Goal: Information Seeking & Learning: Learn about a topic

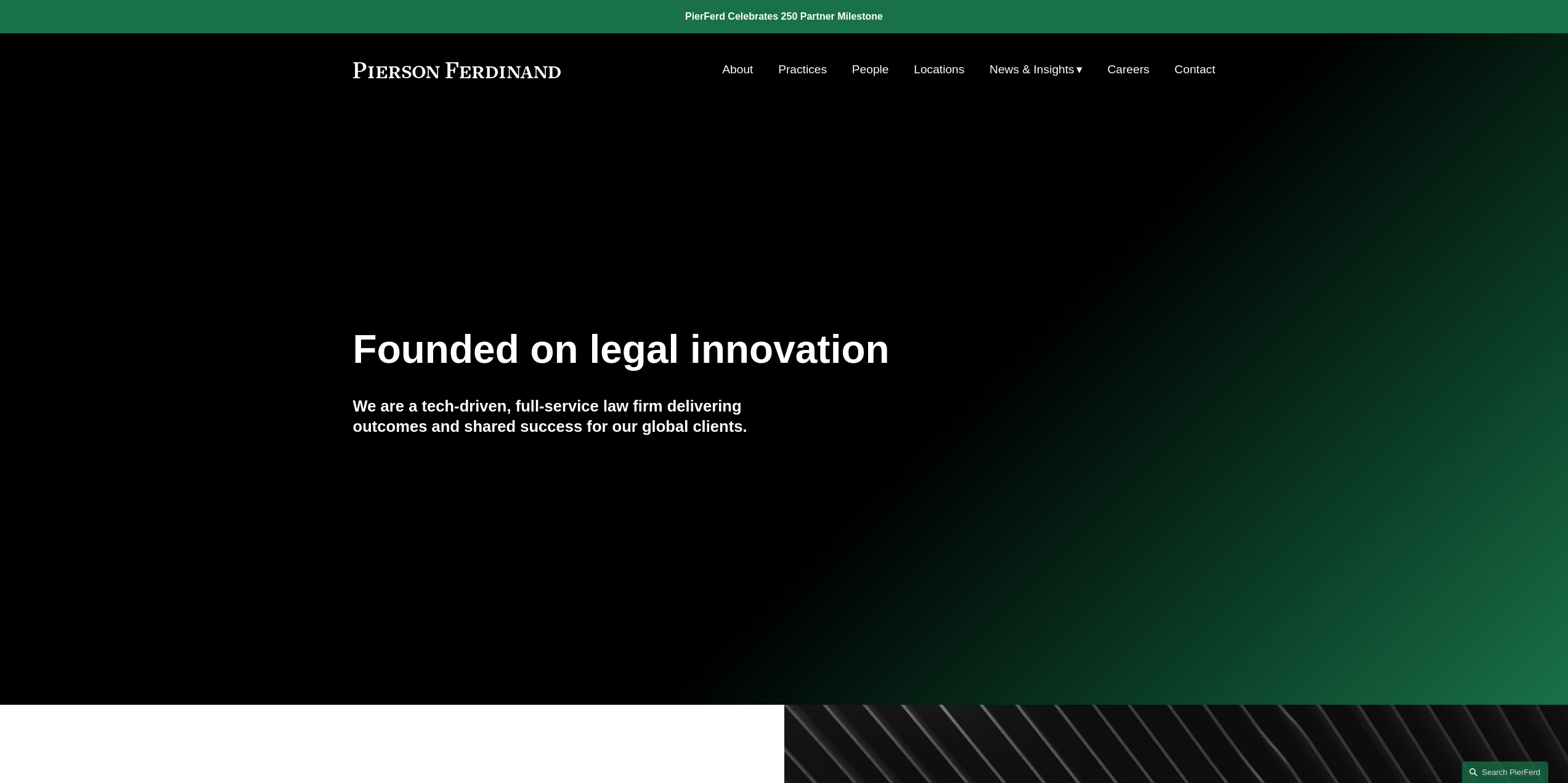
click at [852, 69] on link "People" at bounding box center [870, 70] width 37 height 24
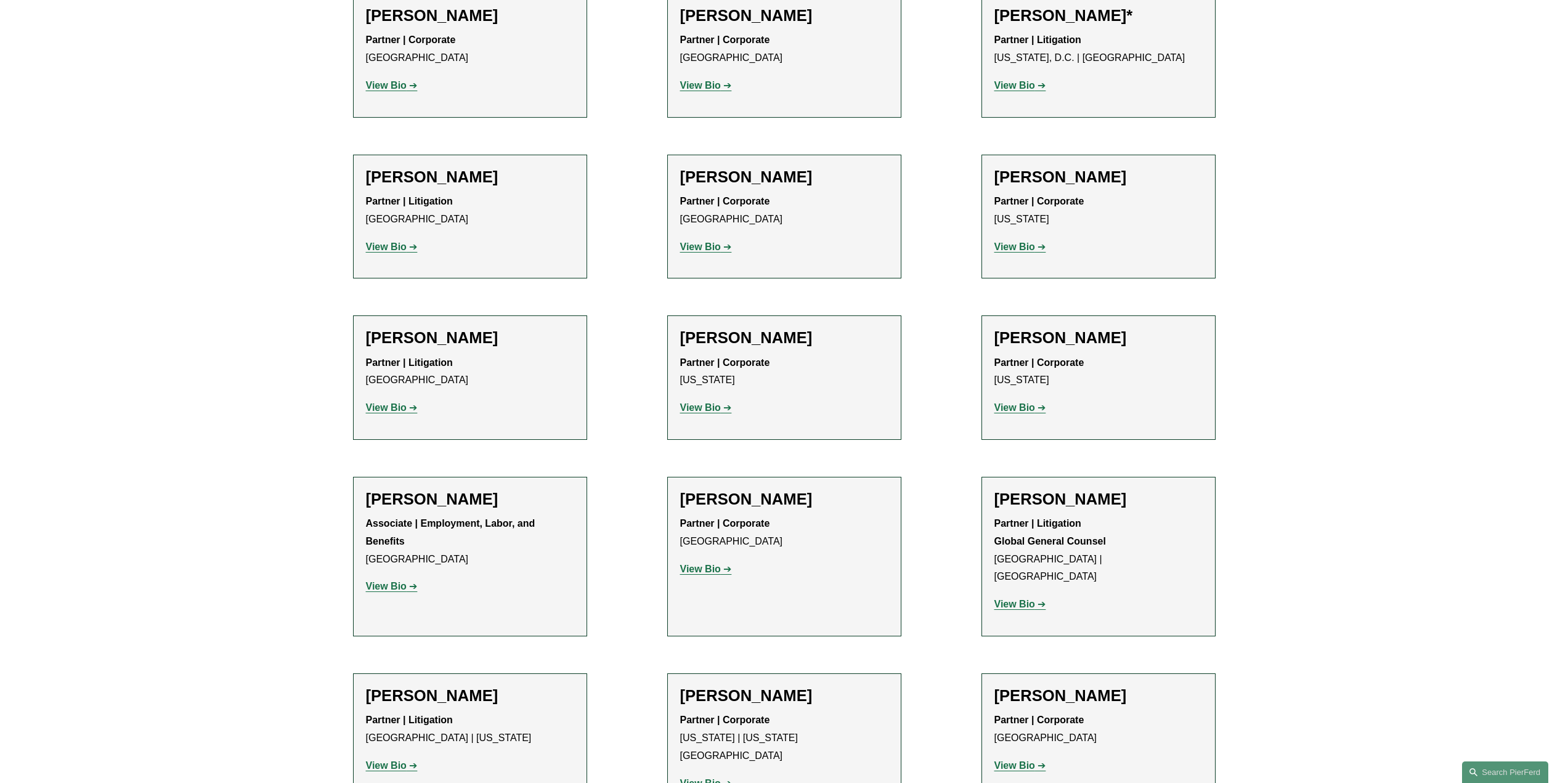
scroll to position [6039, 0]
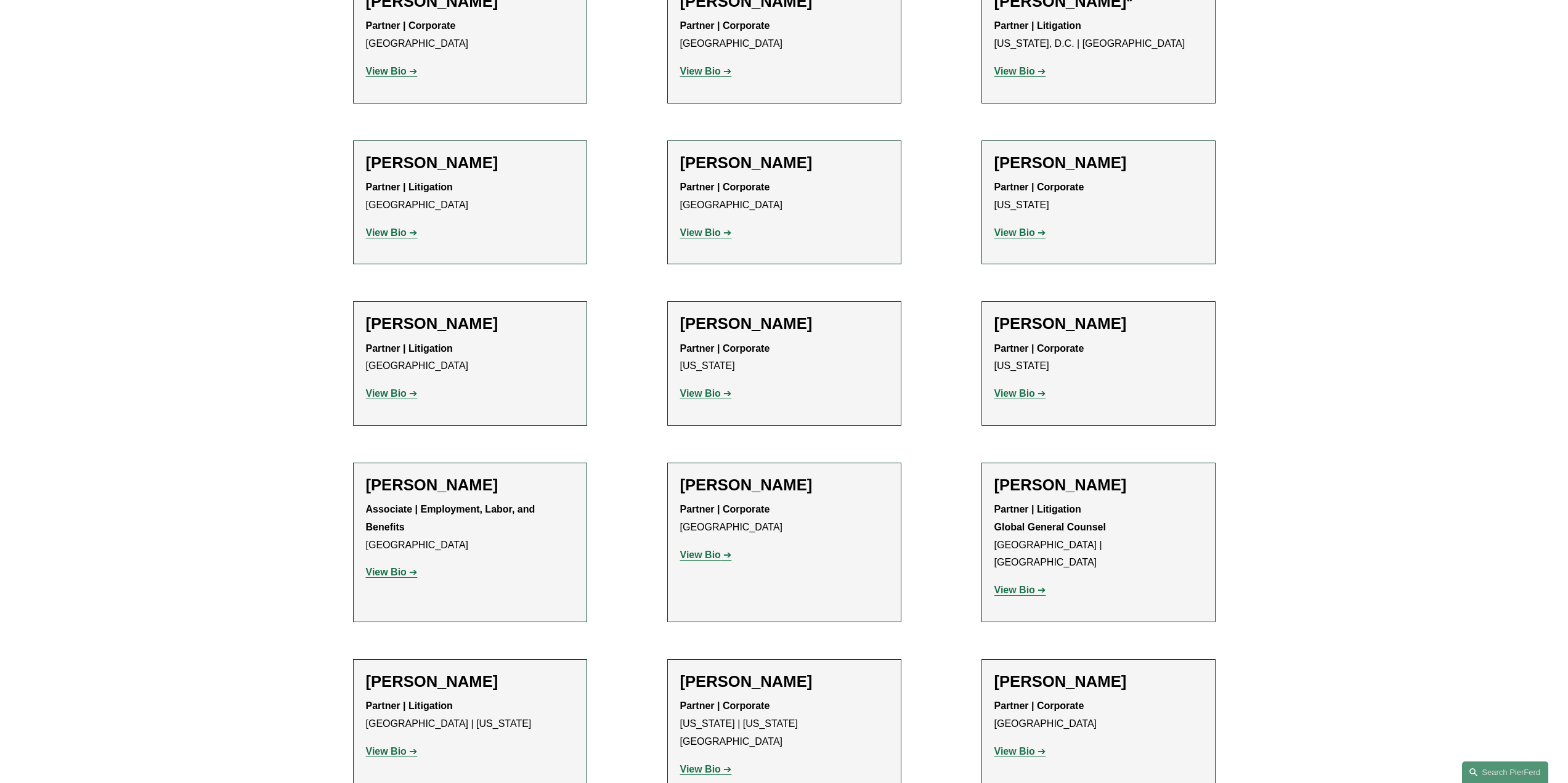
click at [379, 747] on strong "View Bio" at bounding box center [385, 752] width 41 height 11
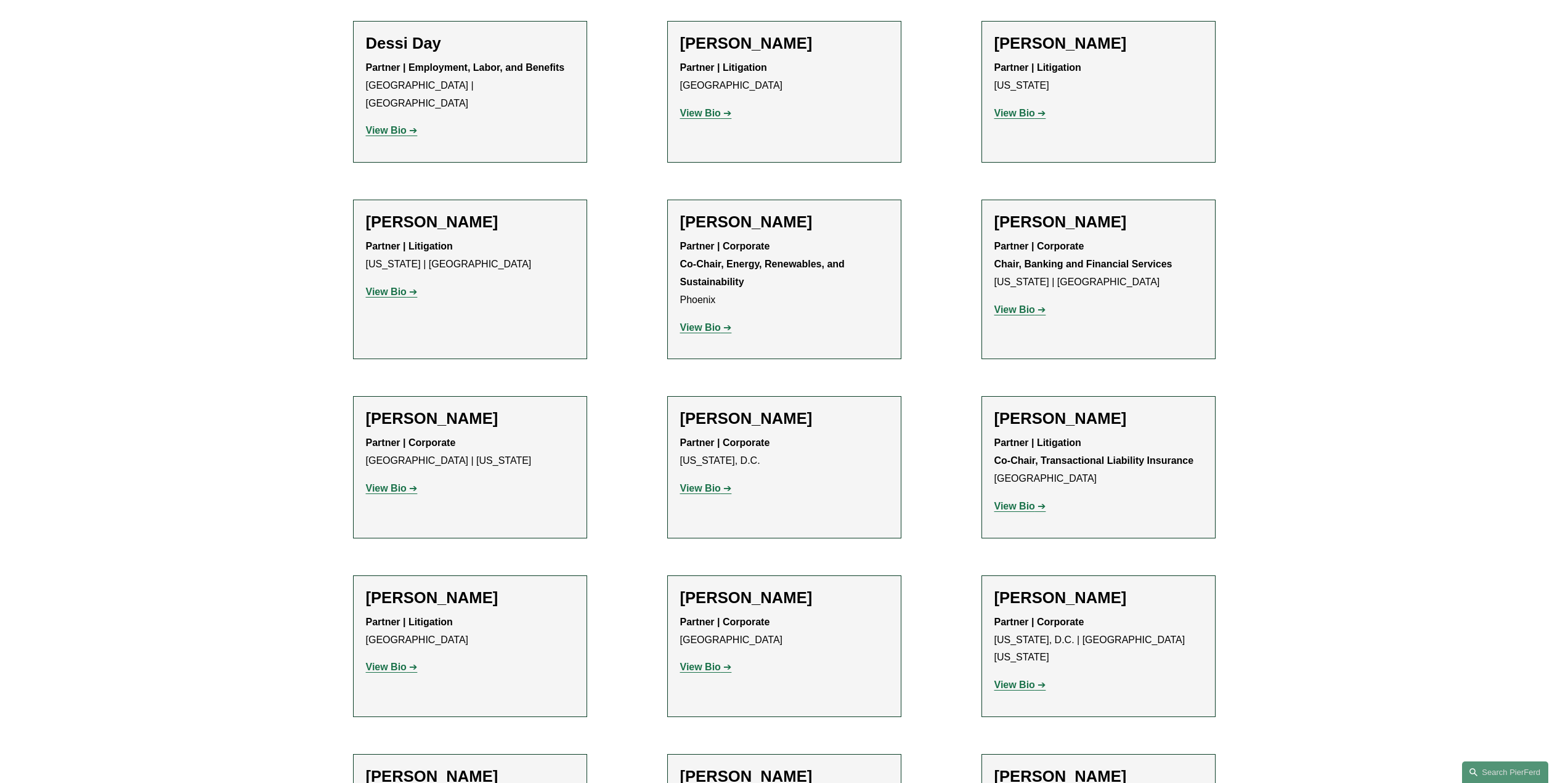
scroll to position [4067, 0]
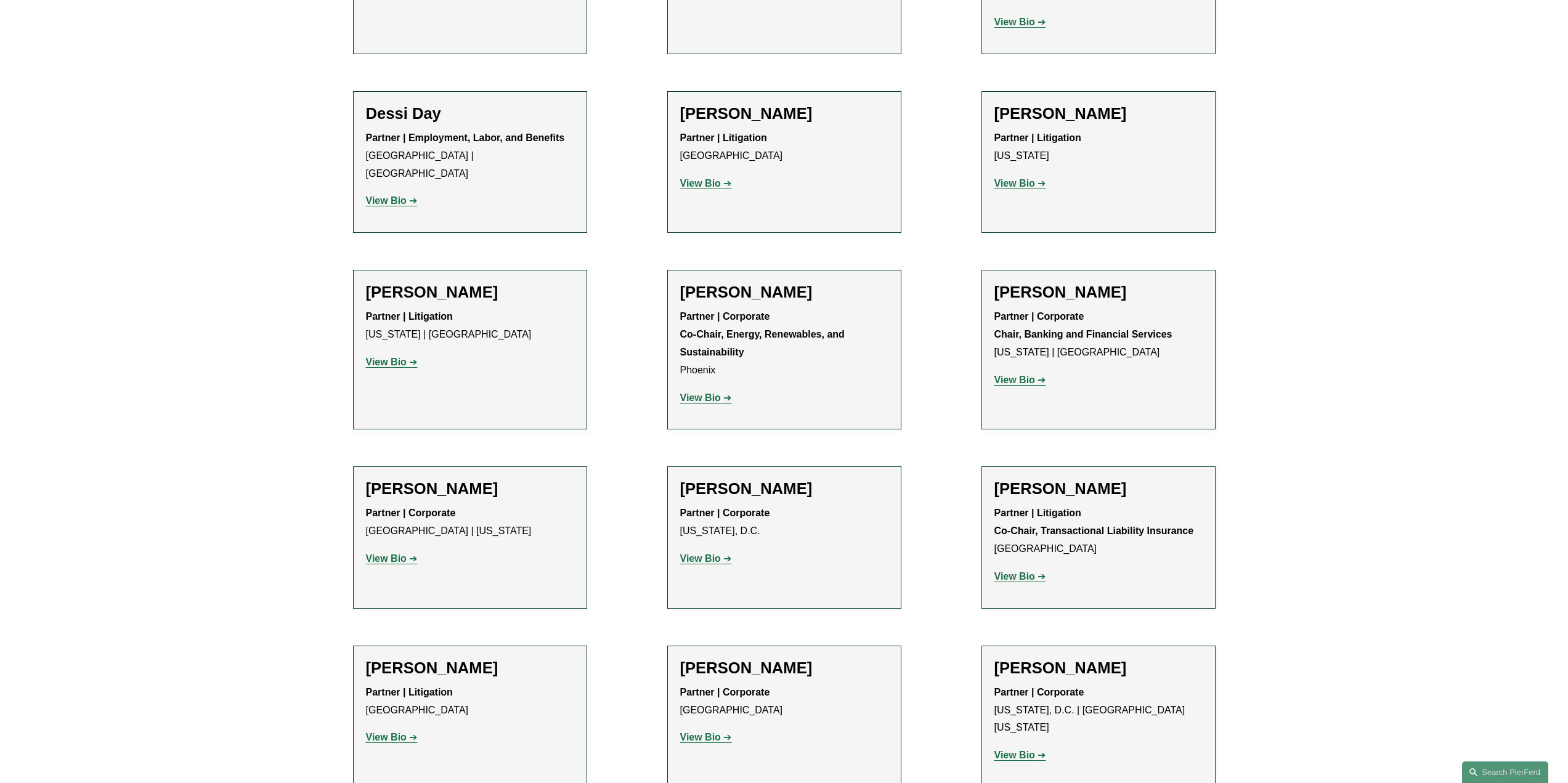
click at [404, 357] on strong "View Bio" at bounding box center [385, 362] width 41 height 11
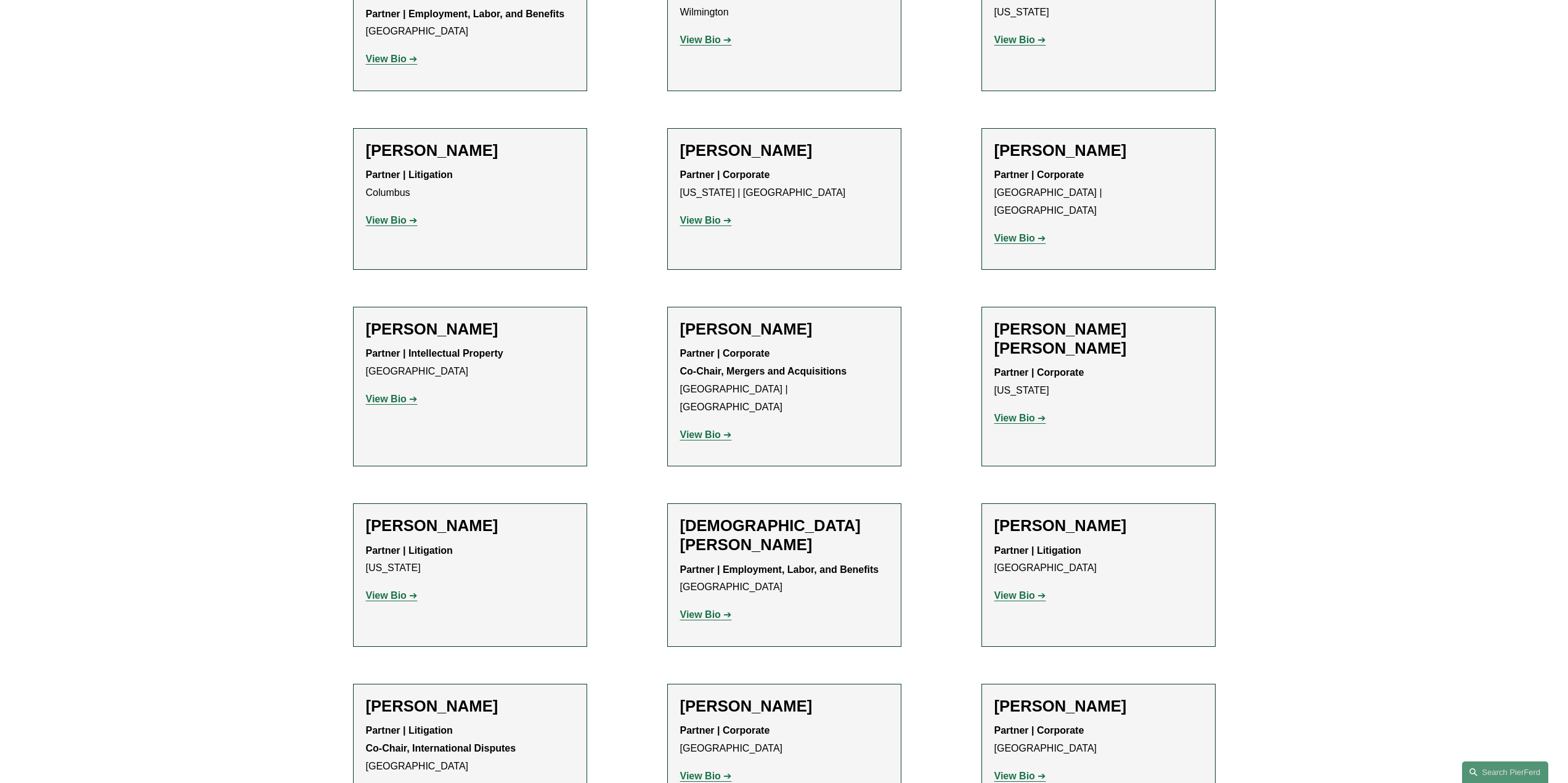
scroll to position [3081, 0]
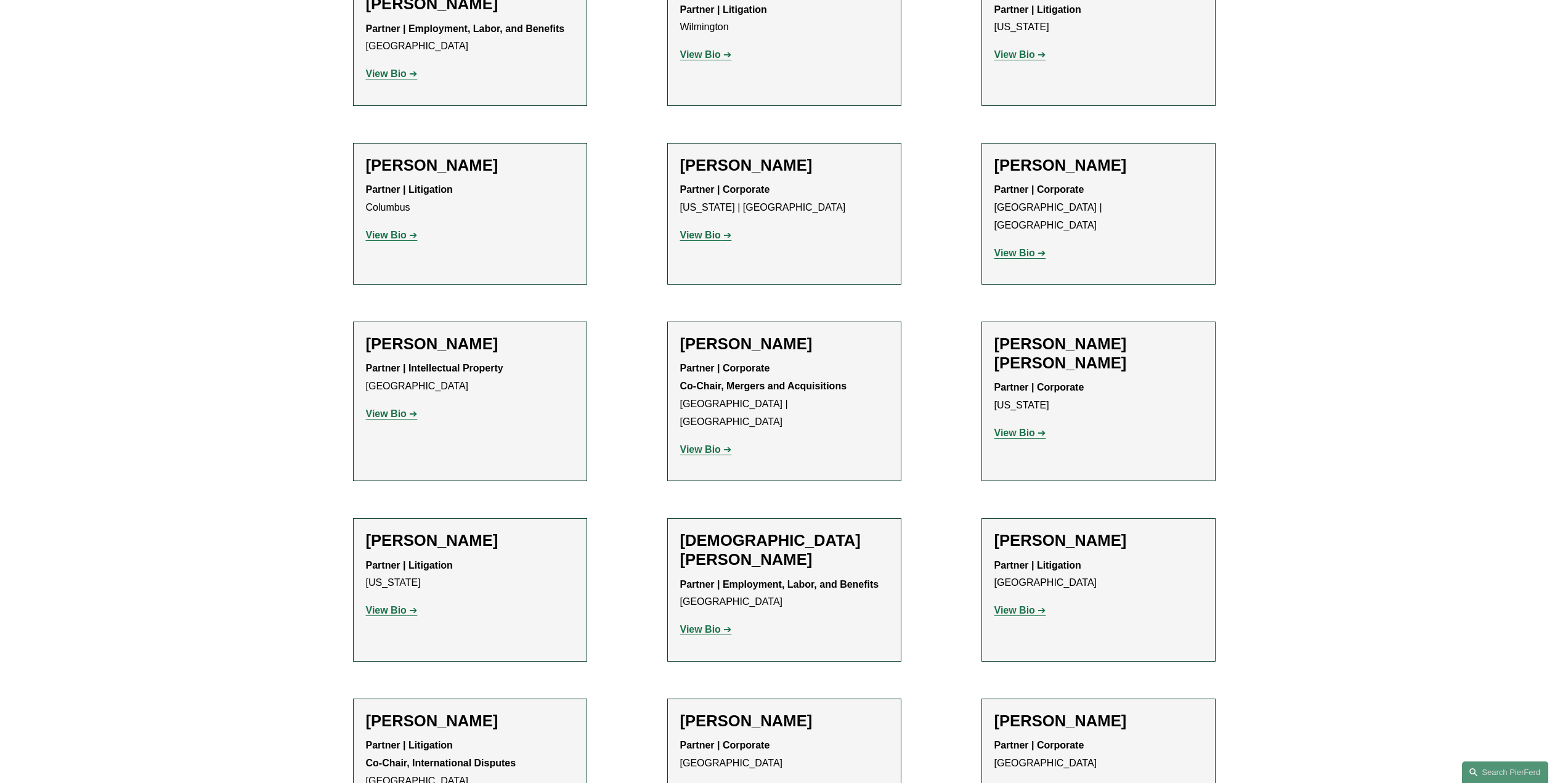
click at [400, 605] on strong "View Bio" at bounding box center [385, 611] width 41 height 11
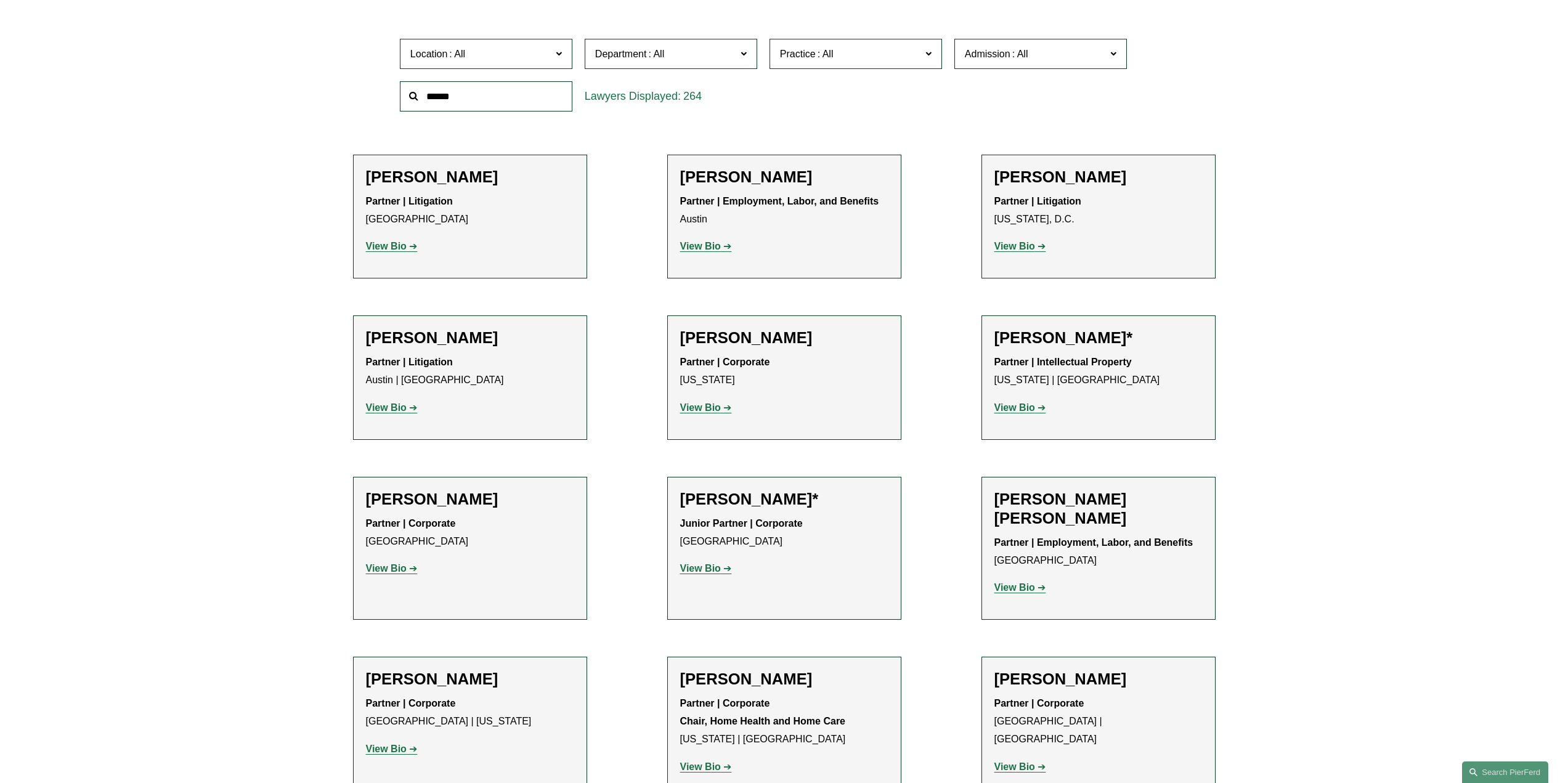
scroll to position [0, 0]
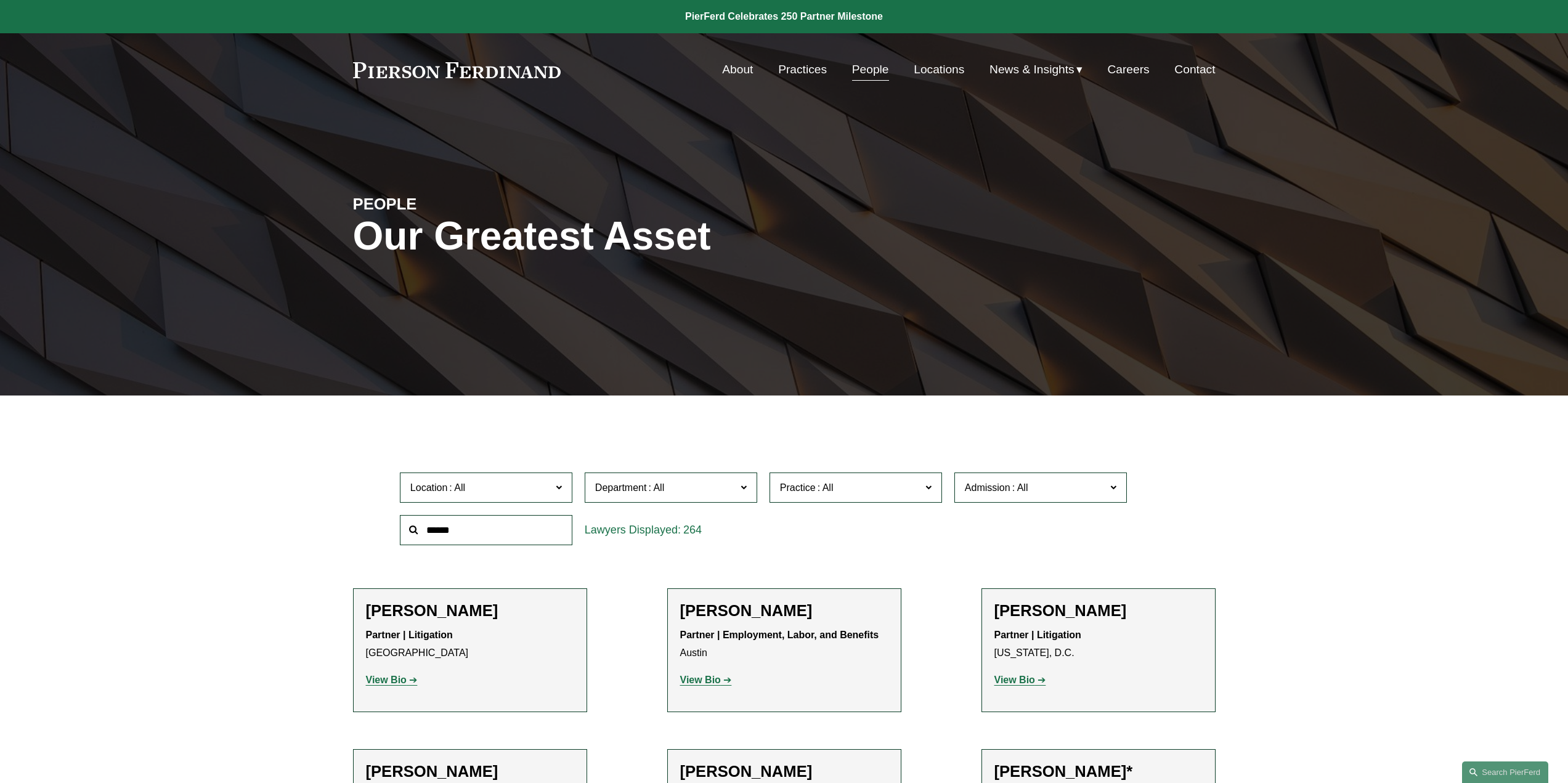
click at [913, 66] on link "Locations" at bounding box center [939, 70] width 51 height 24
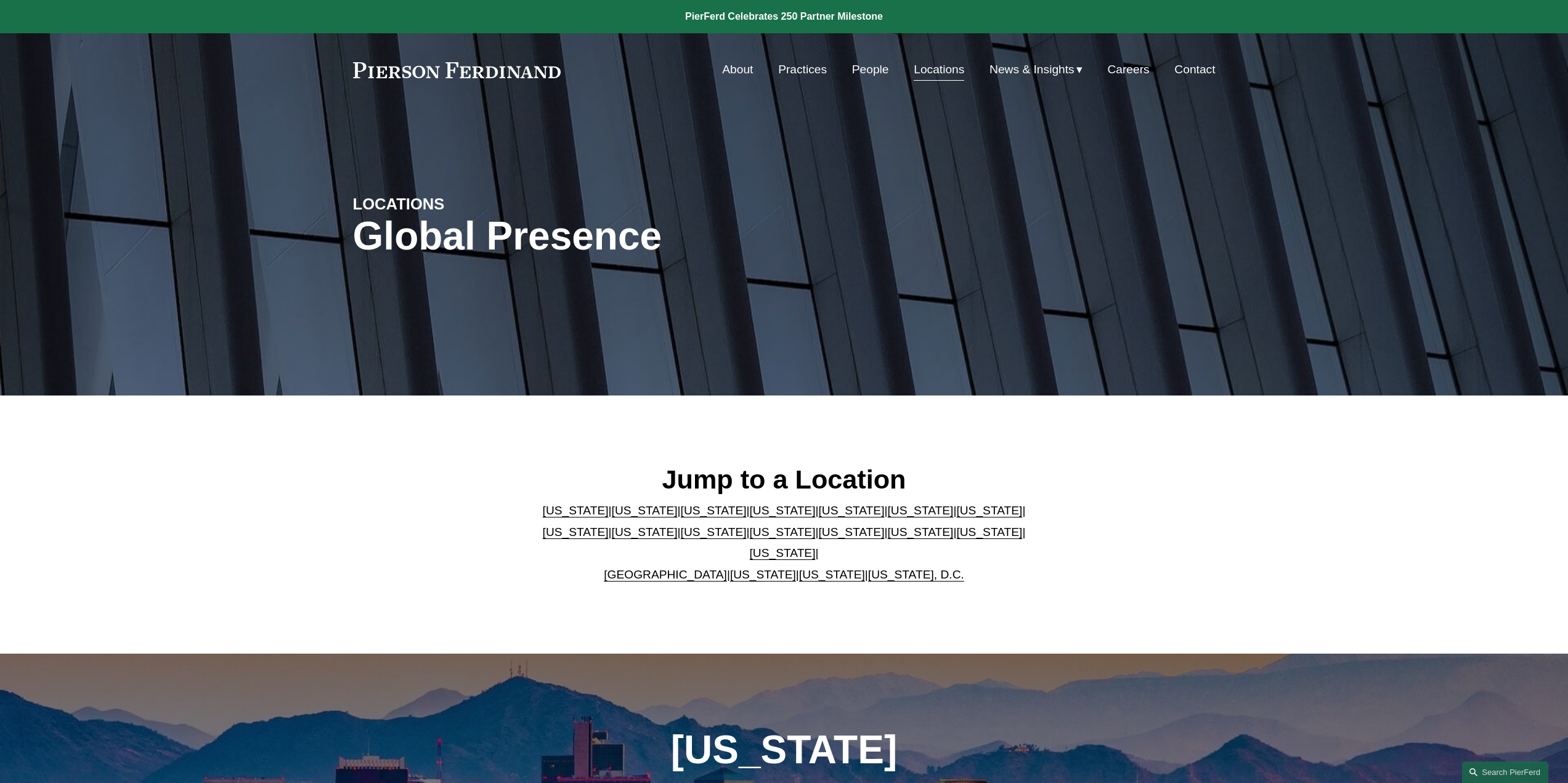
click at [750, 539] on link "[US_STATE]" at bounding box center [783, 532] width 66 height 13
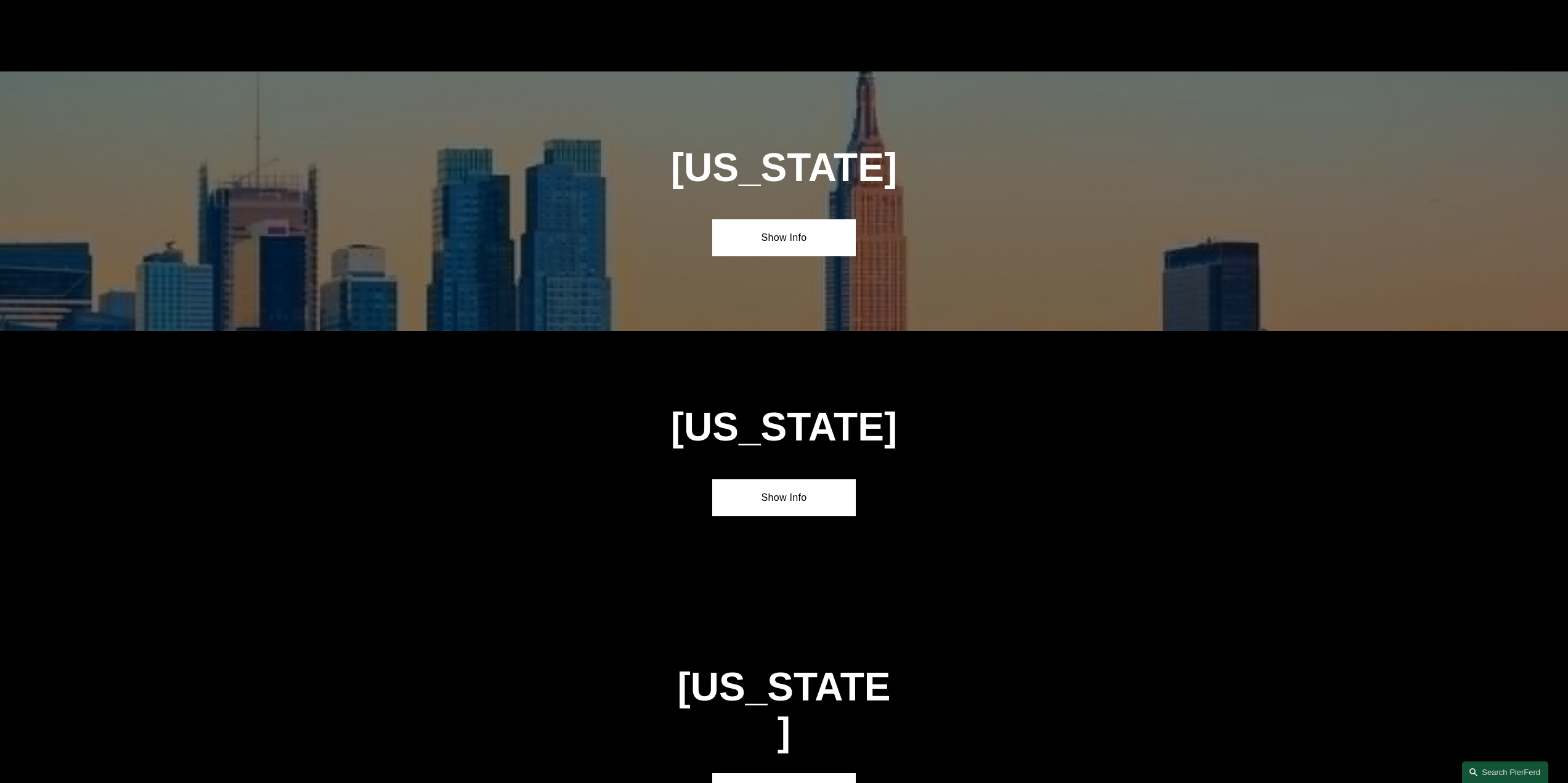
scroll to position [3251, 0]
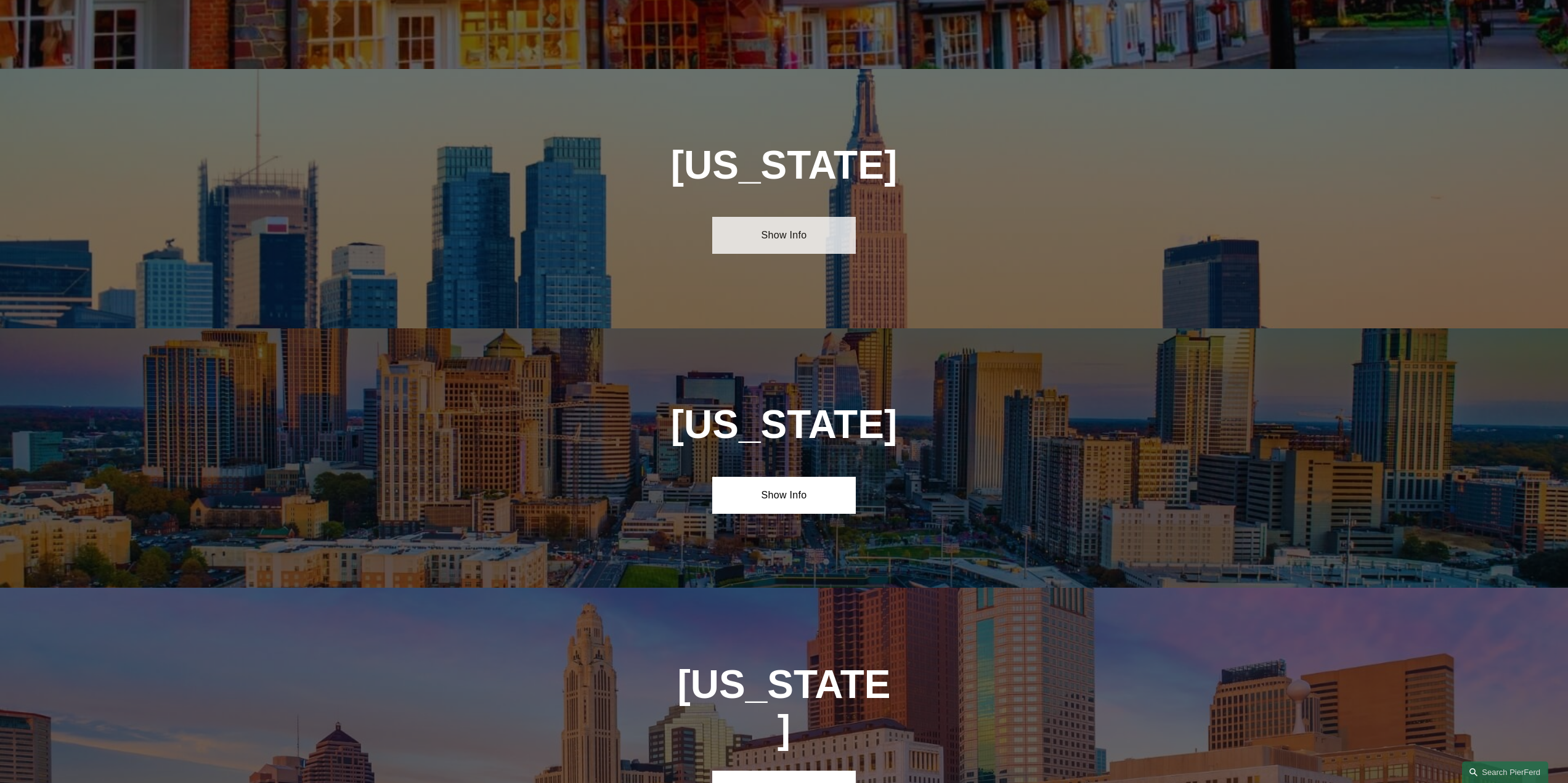
click at [751, 217] on link "Show Info" at bounding box center [784, 235] width 143 height 37
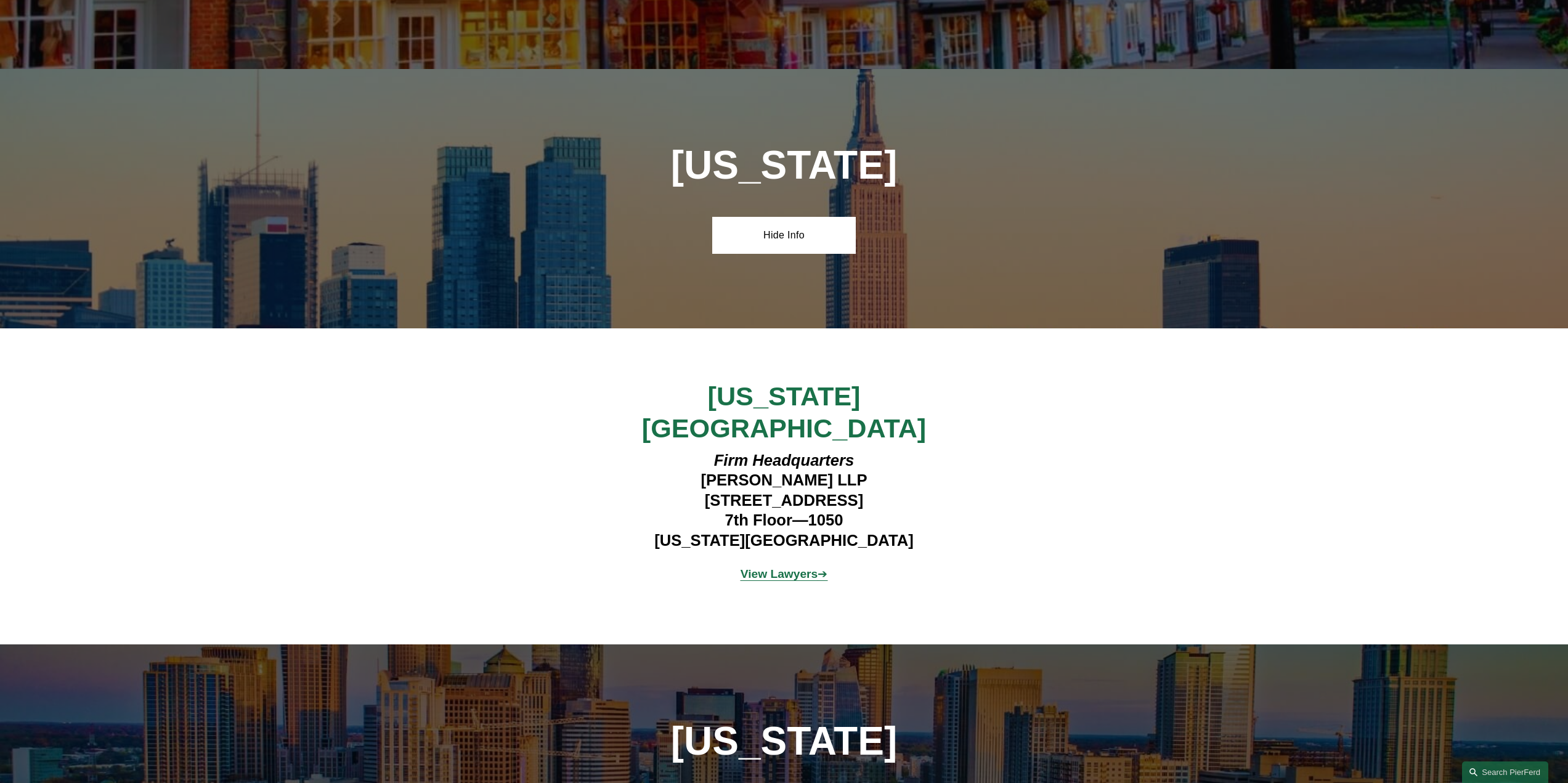
click at [765, 568] on strong "View Lawyers" at bounding box center [779, 574] width 78 height 13
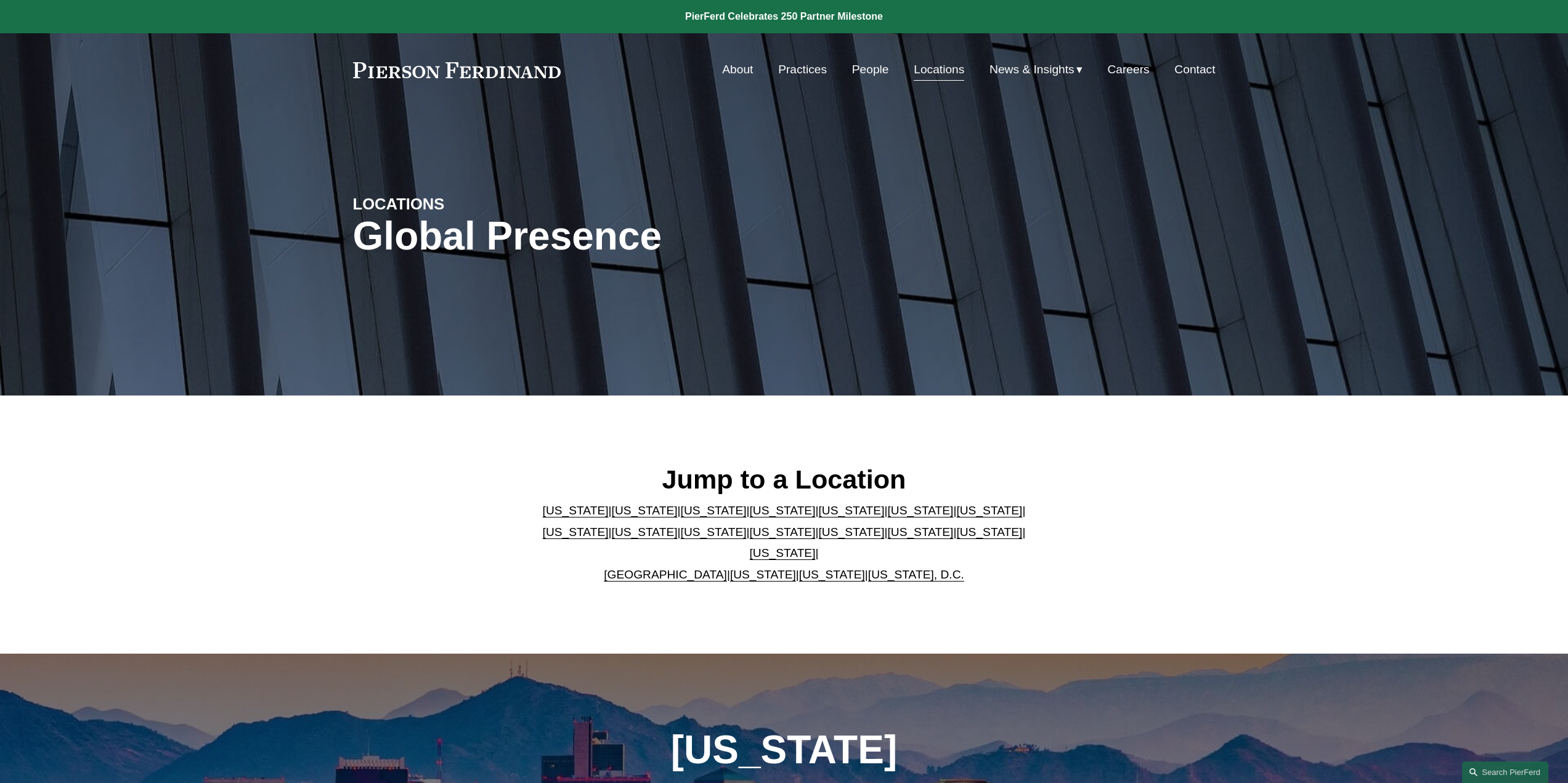
click at [852, 68] on link "People" at bounding box center [870, 70] width 37 height 24
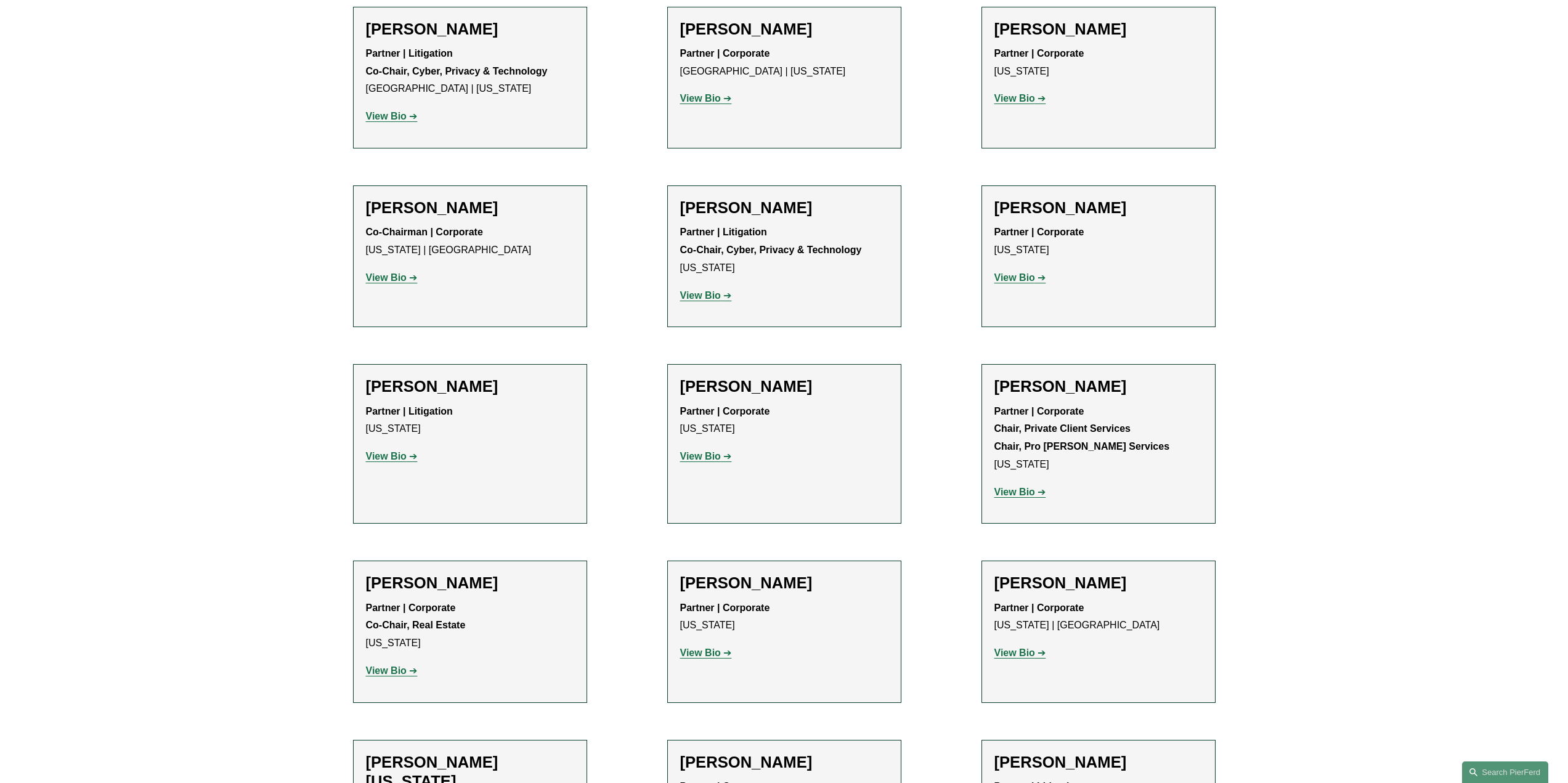
scroll to position [3636, 0]
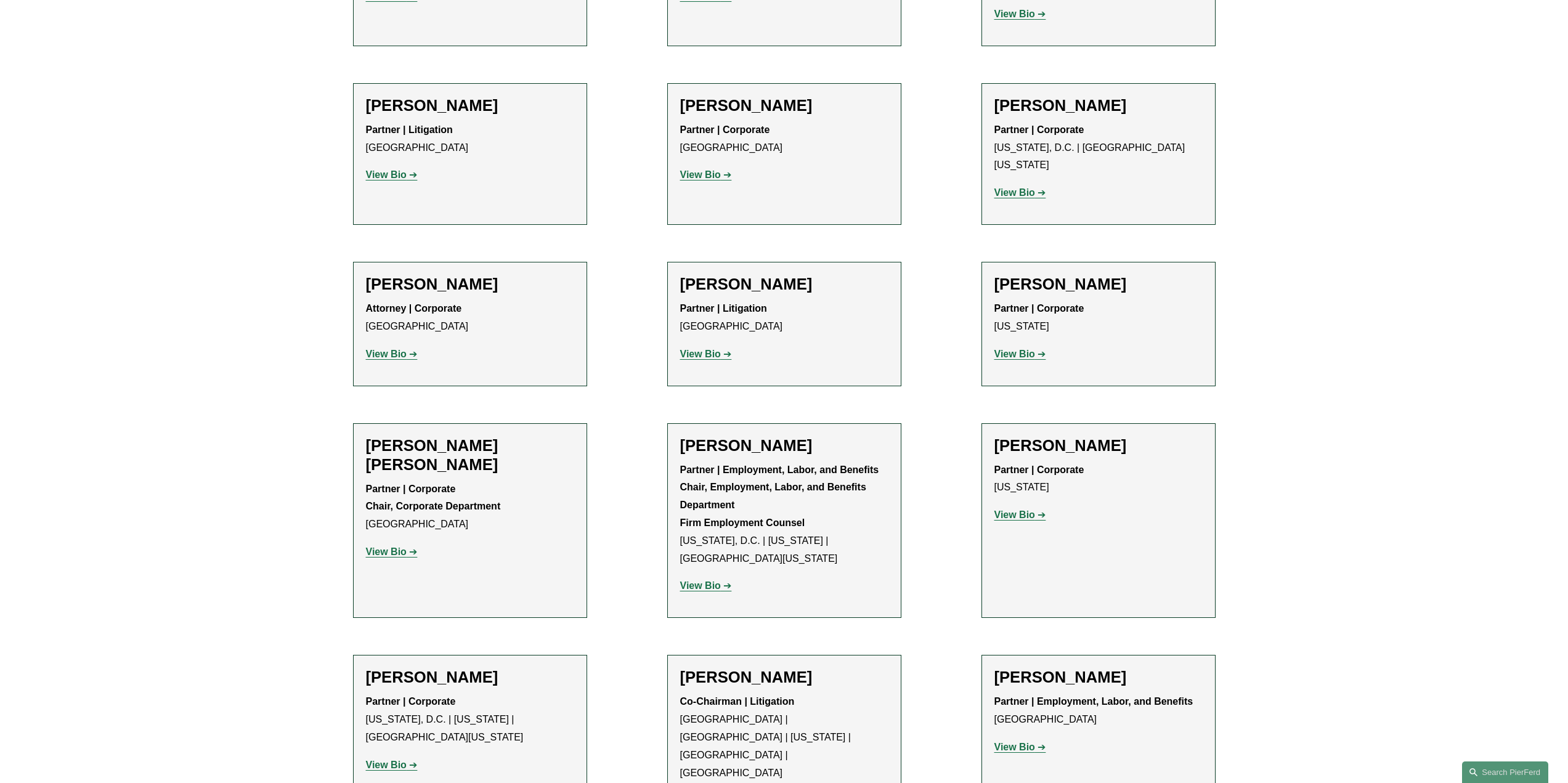
scroll to position [4560, 0]
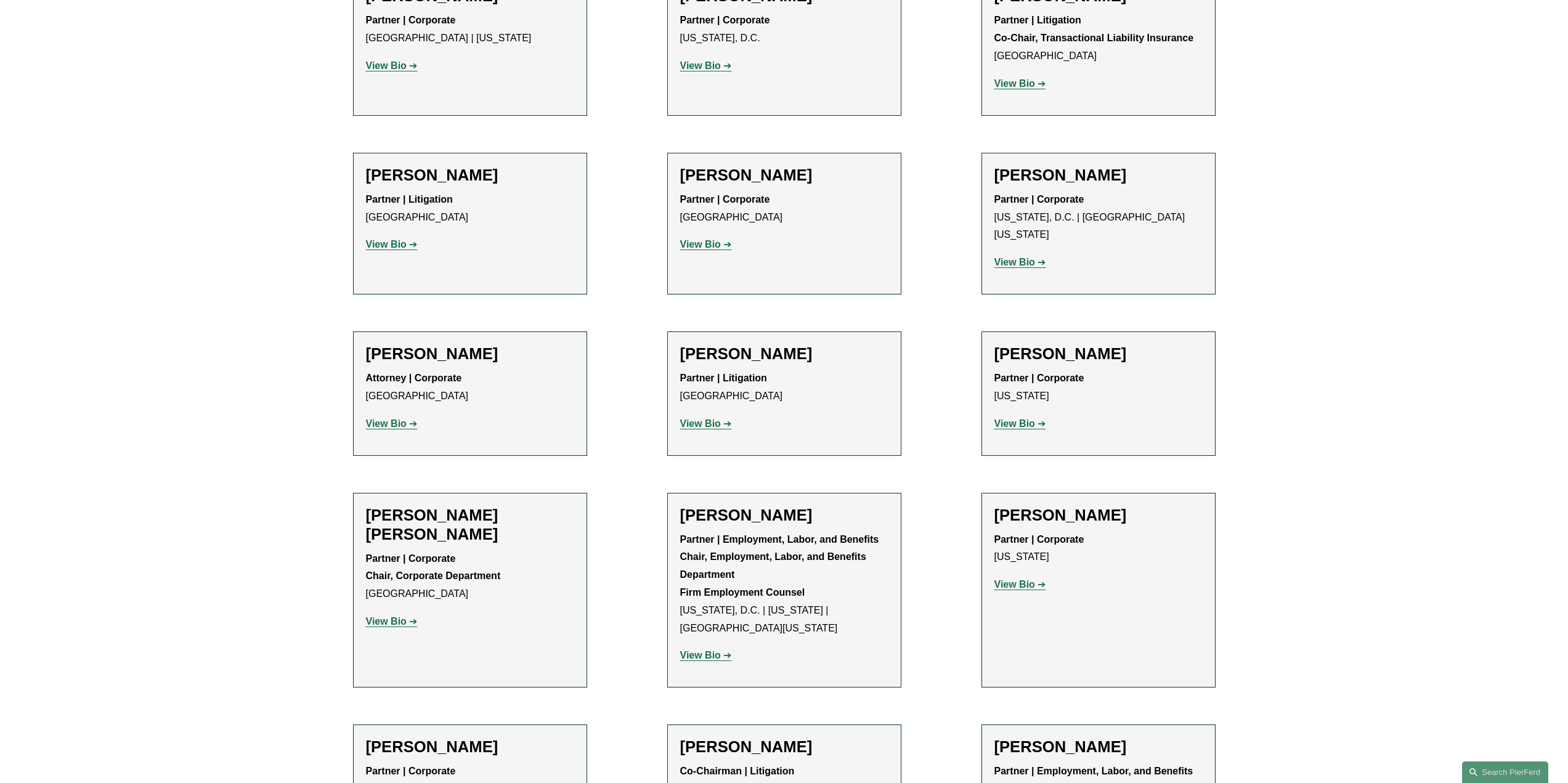
click at [692, 418] on strong "View Bio" at bounding box center [700, 424] width 41 height 11
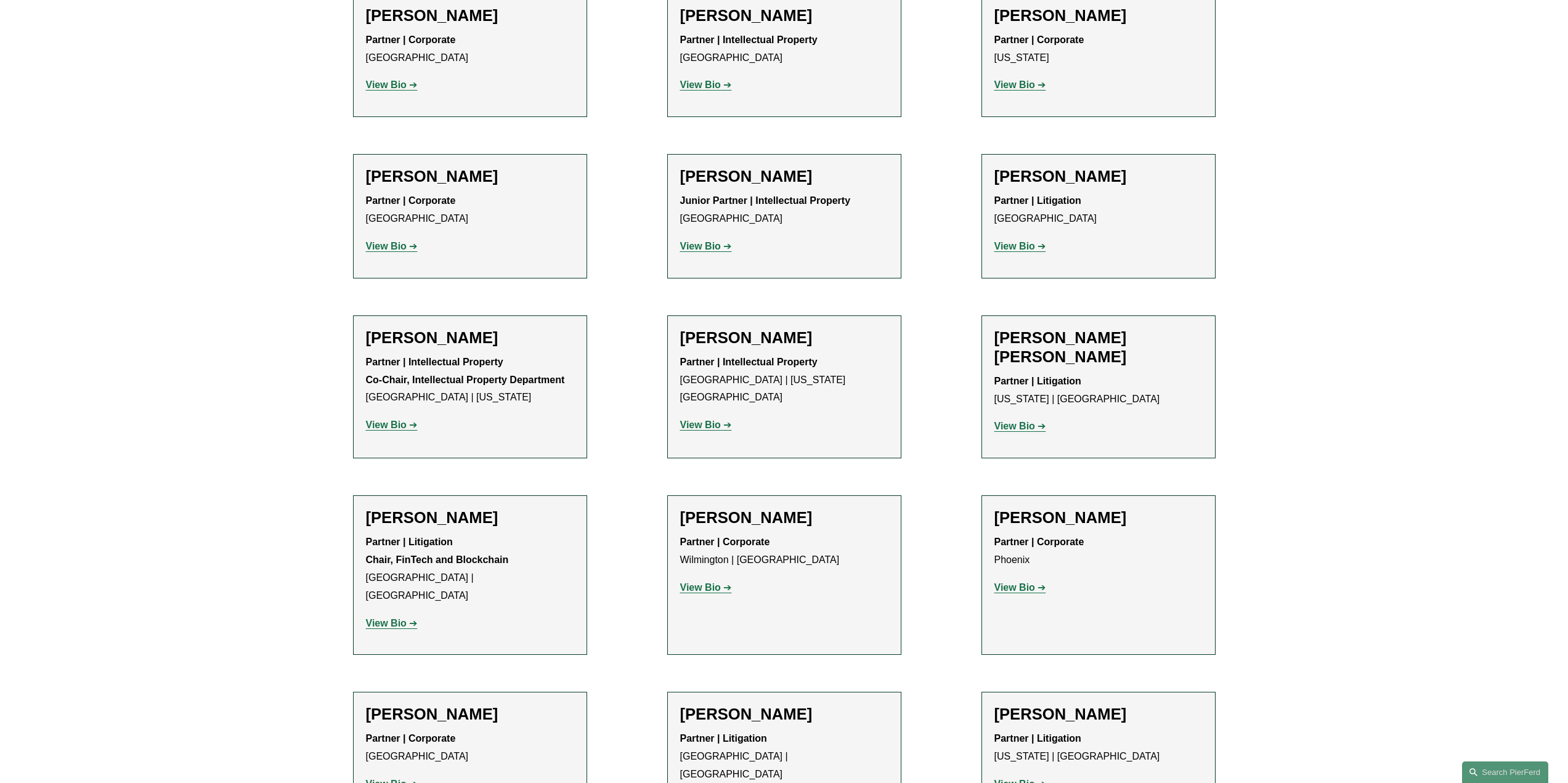
scroll to position [8011, 0]
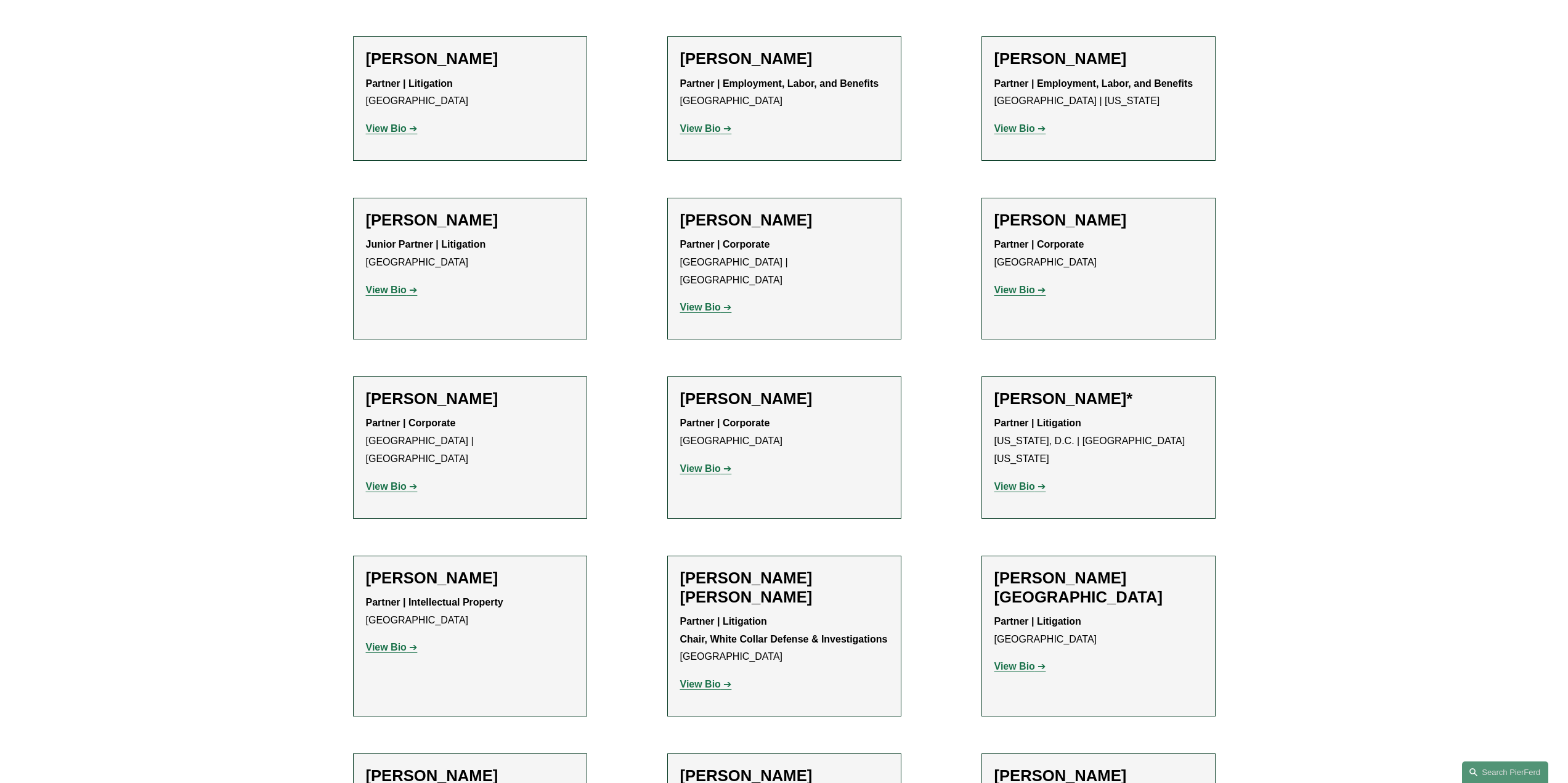
scroll to position [6840, 0]
click at [1022, 482] on strong "View Bio" at bounding box center [1014, 487] width 41 height 11
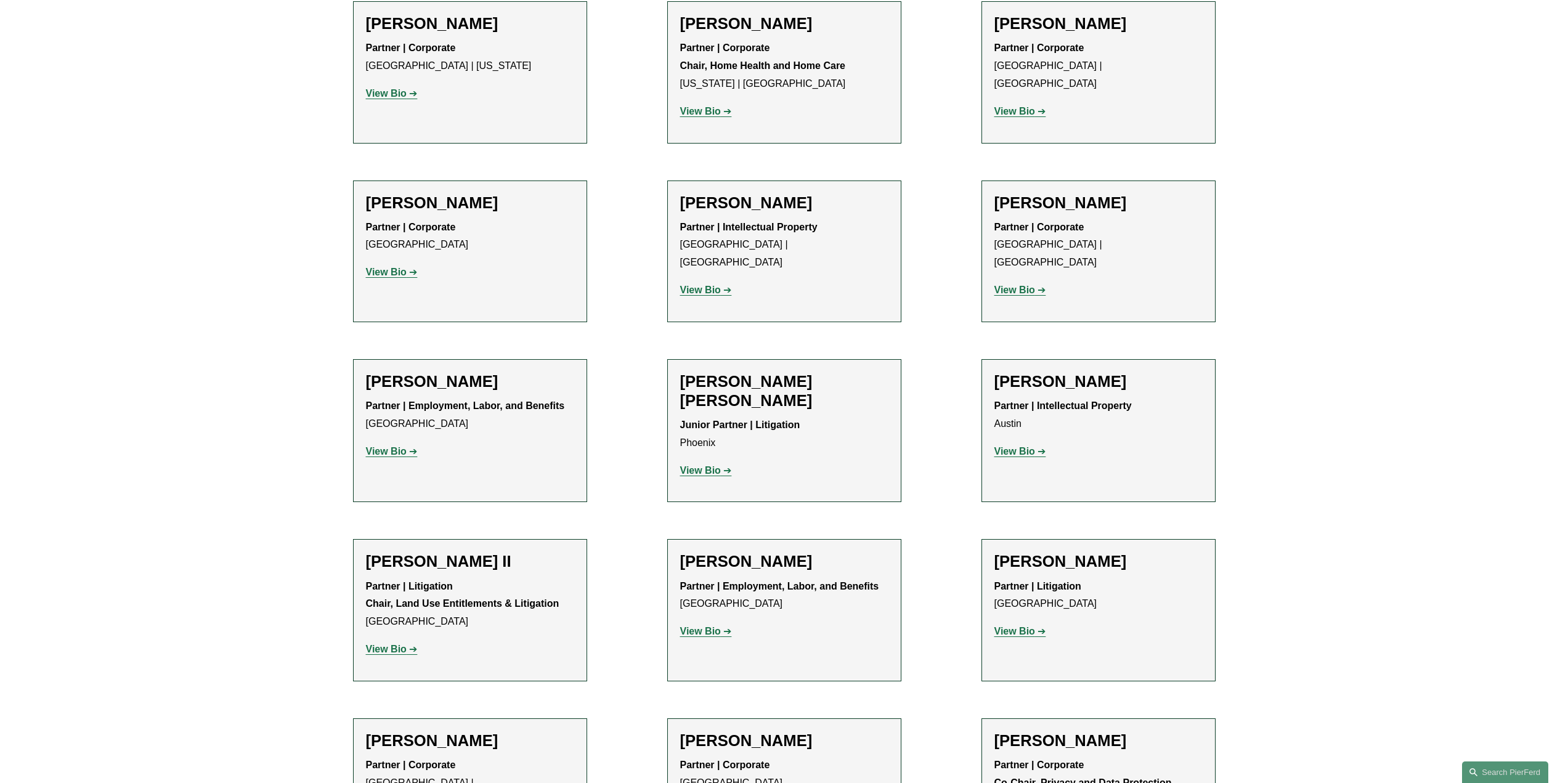
scroll to position [863, 0]
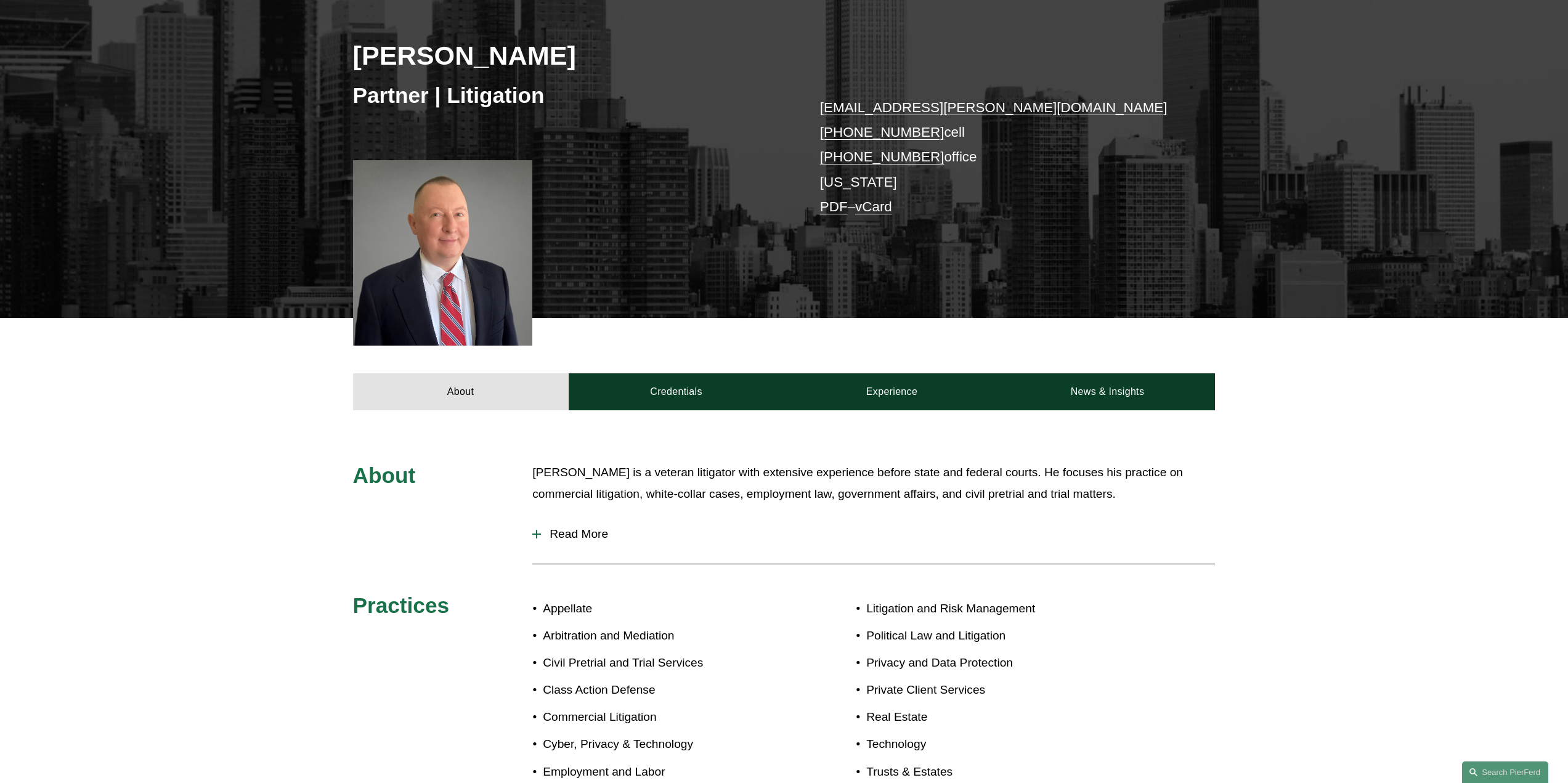
scroll to position [308, 0]
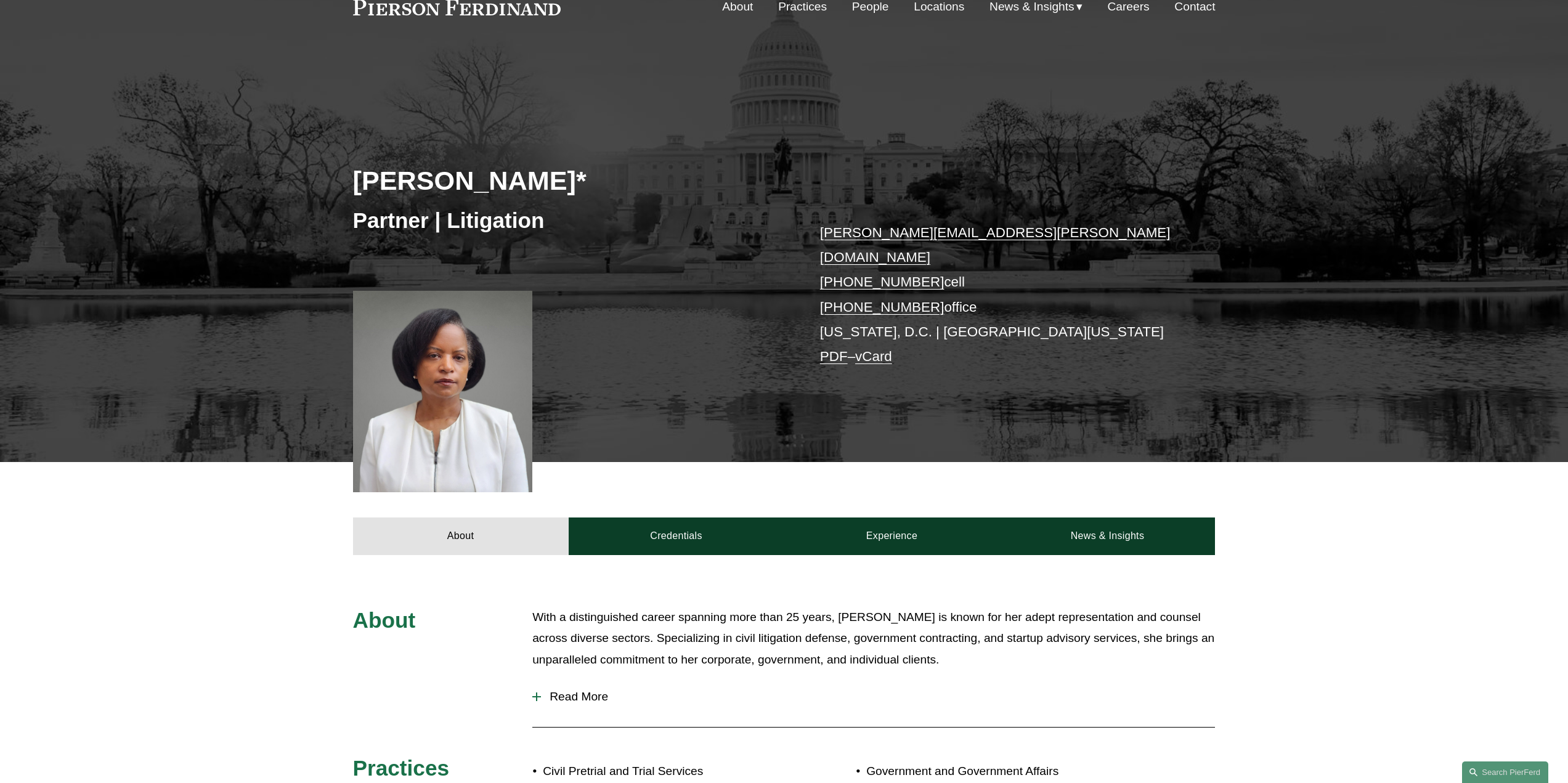
scroll to position [308, 0]
